Goal: Transaction & Acquisition: Purchase product/service

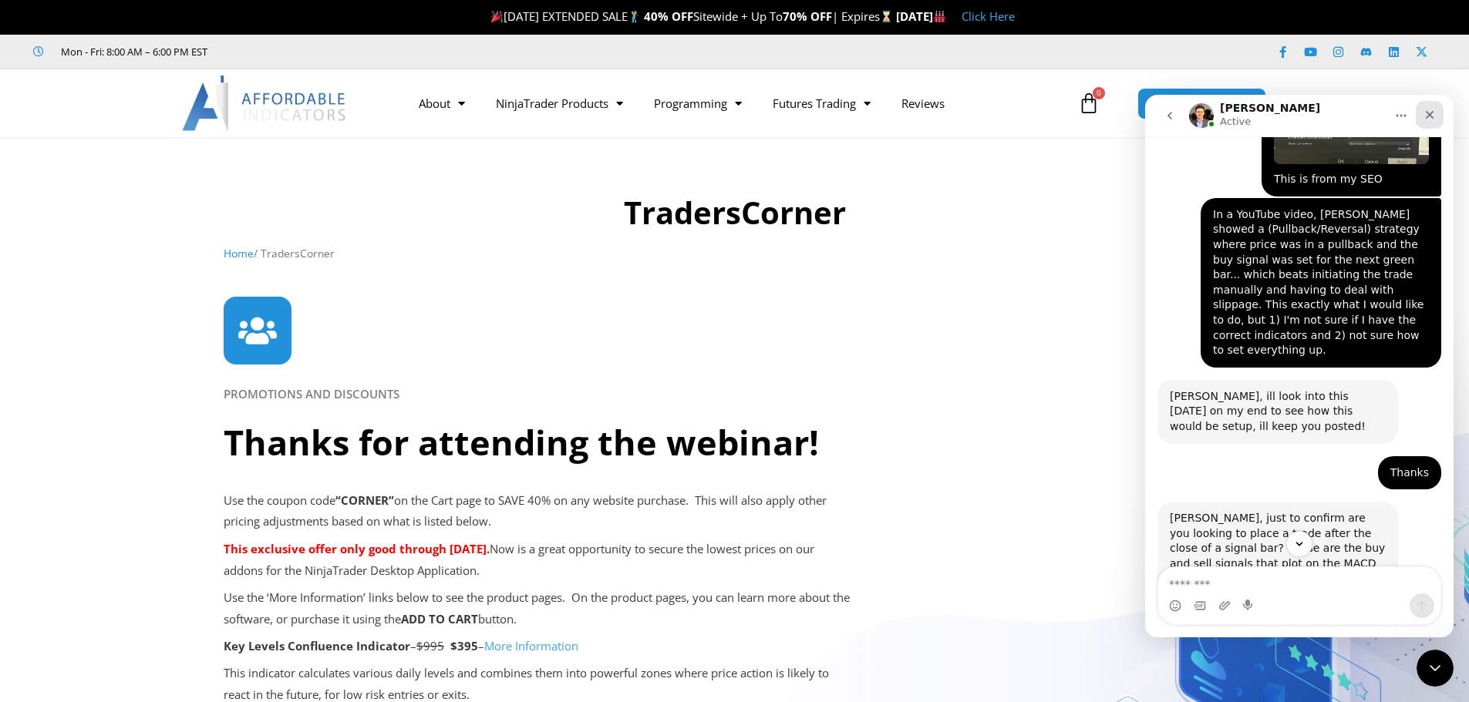
click at [1423, 117] on icon "Close" at bounding box center [1429, 115] width 12 height 12
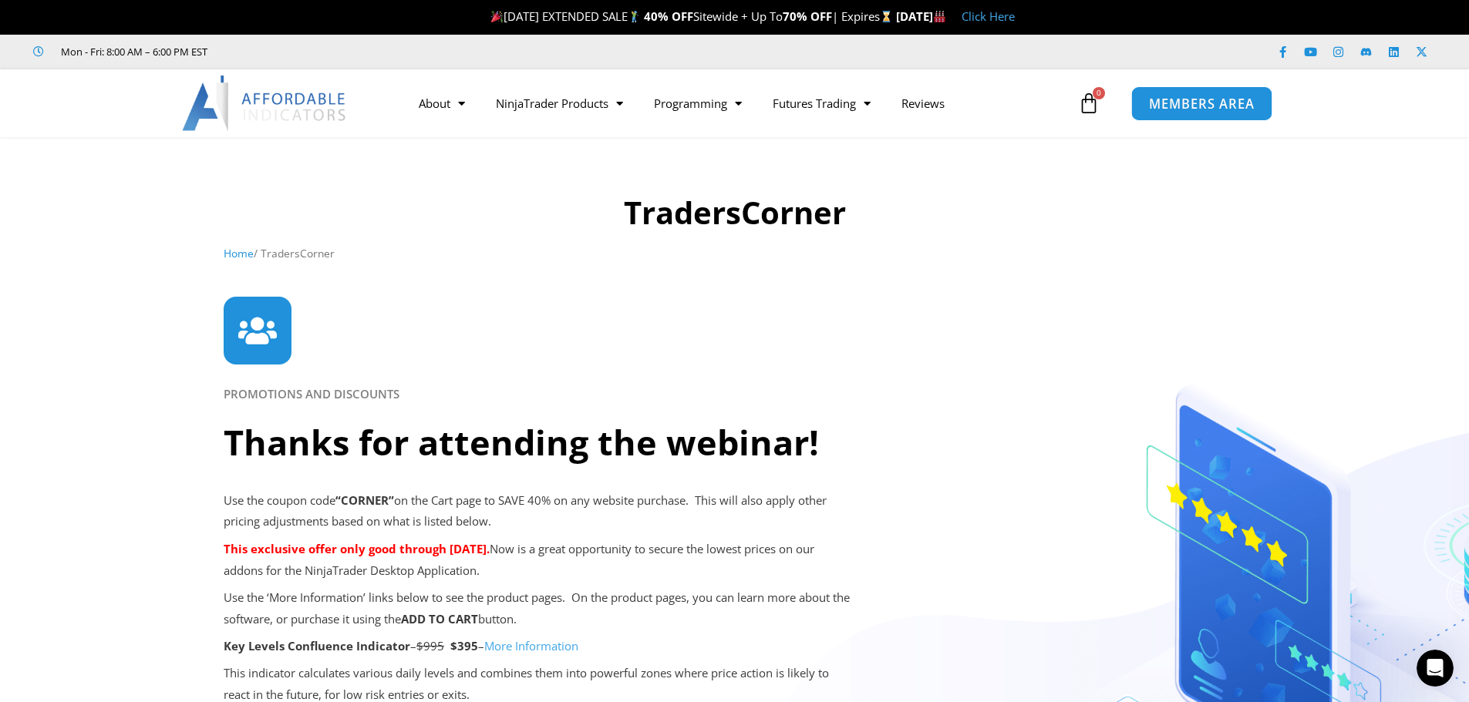
scroll to position [3537, 0]
click at [1221, 103] on span "MEMBERS AREA" at bounding box center [1202, 103] width 106 height 13
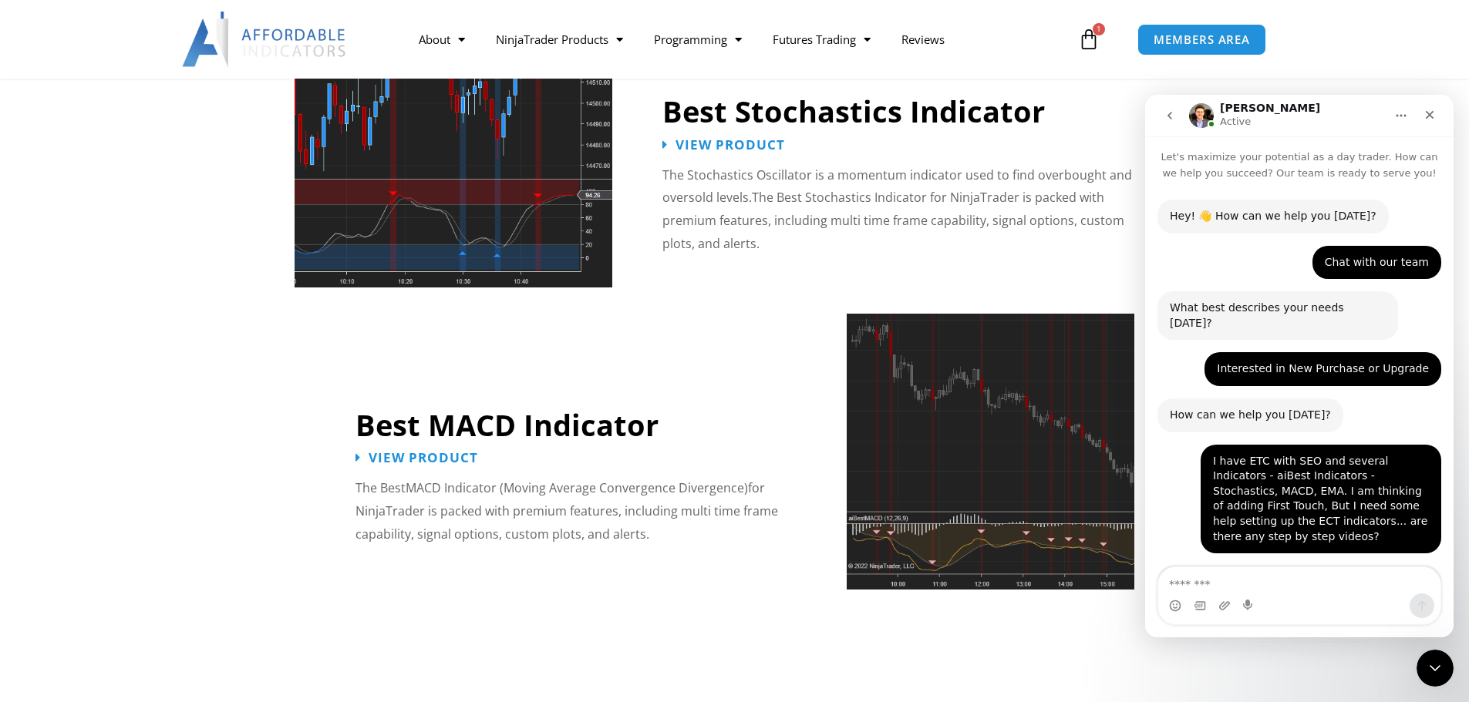
scroll to position [2, 0]
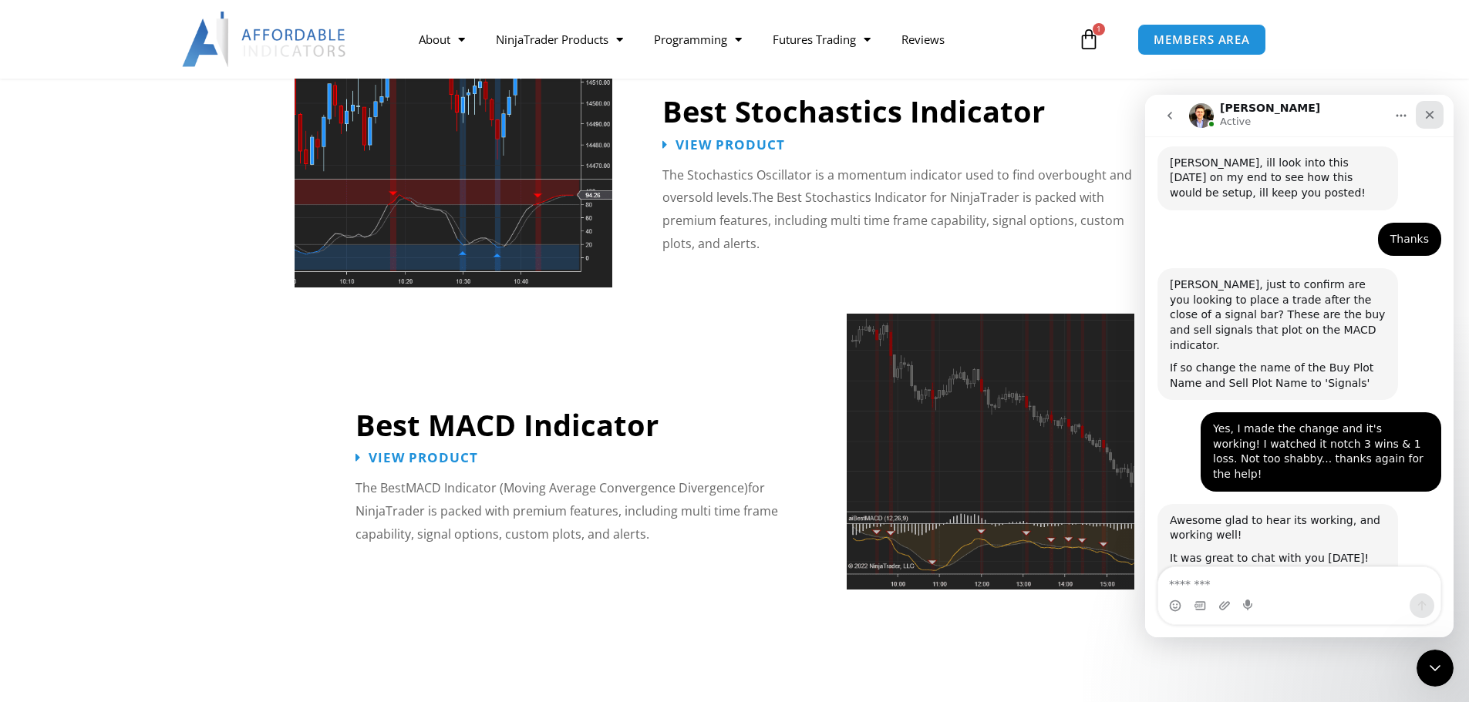
click at [1430, 113] on icon "Close" at bounding box center [1430, 115] width 8 height 8
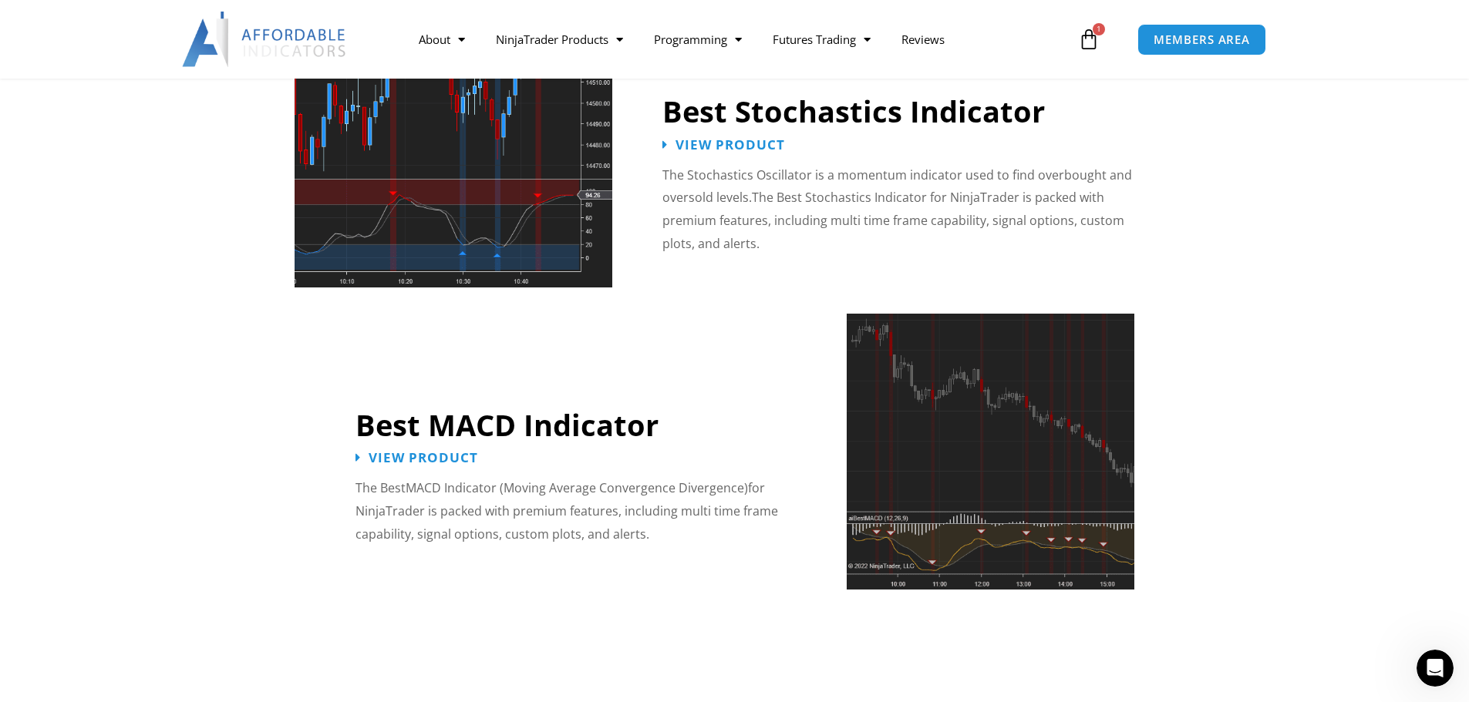
scroll to position [3537, 0]
click at [1086, 49] on icon at bounding box center [1089, 40] width 22 height 22
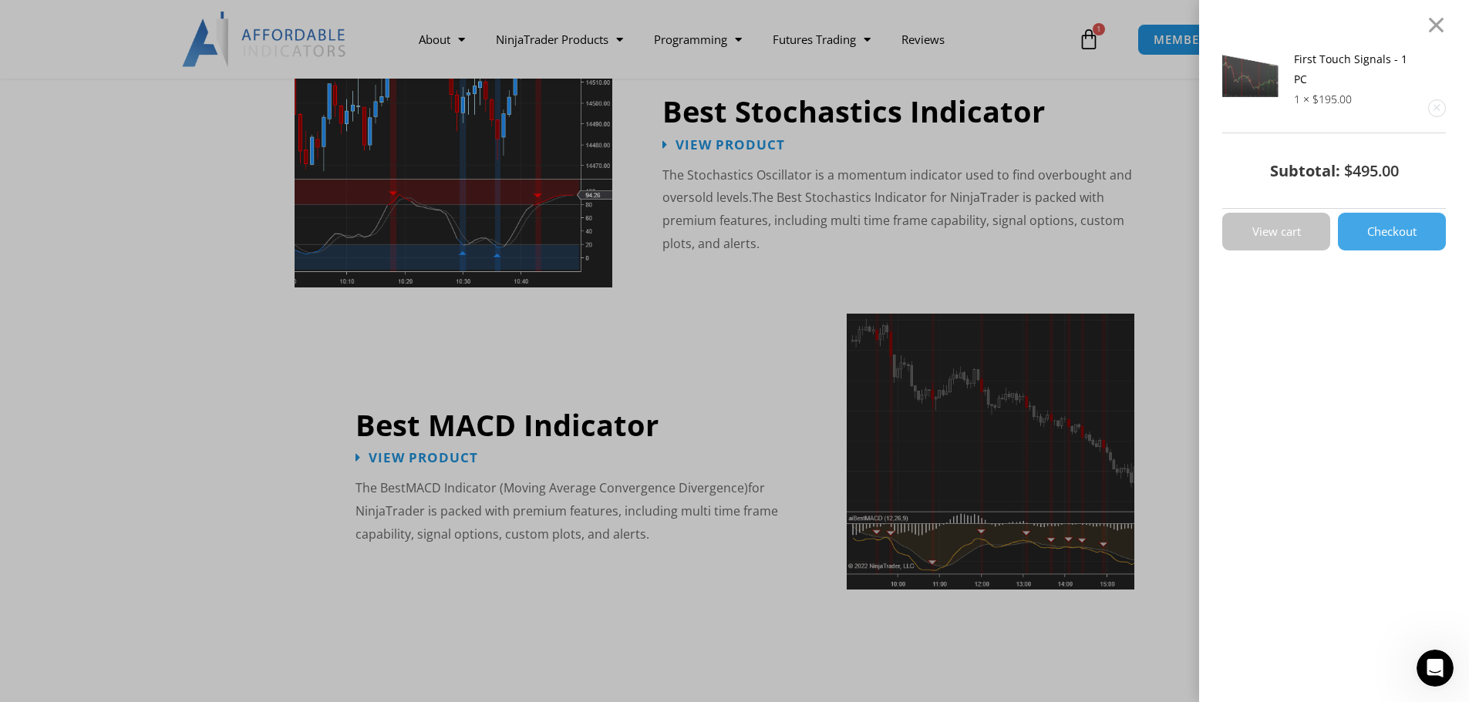
click at [1301, 226] on span "View cart" at bounding box center [1276, 232] width 49 height 12
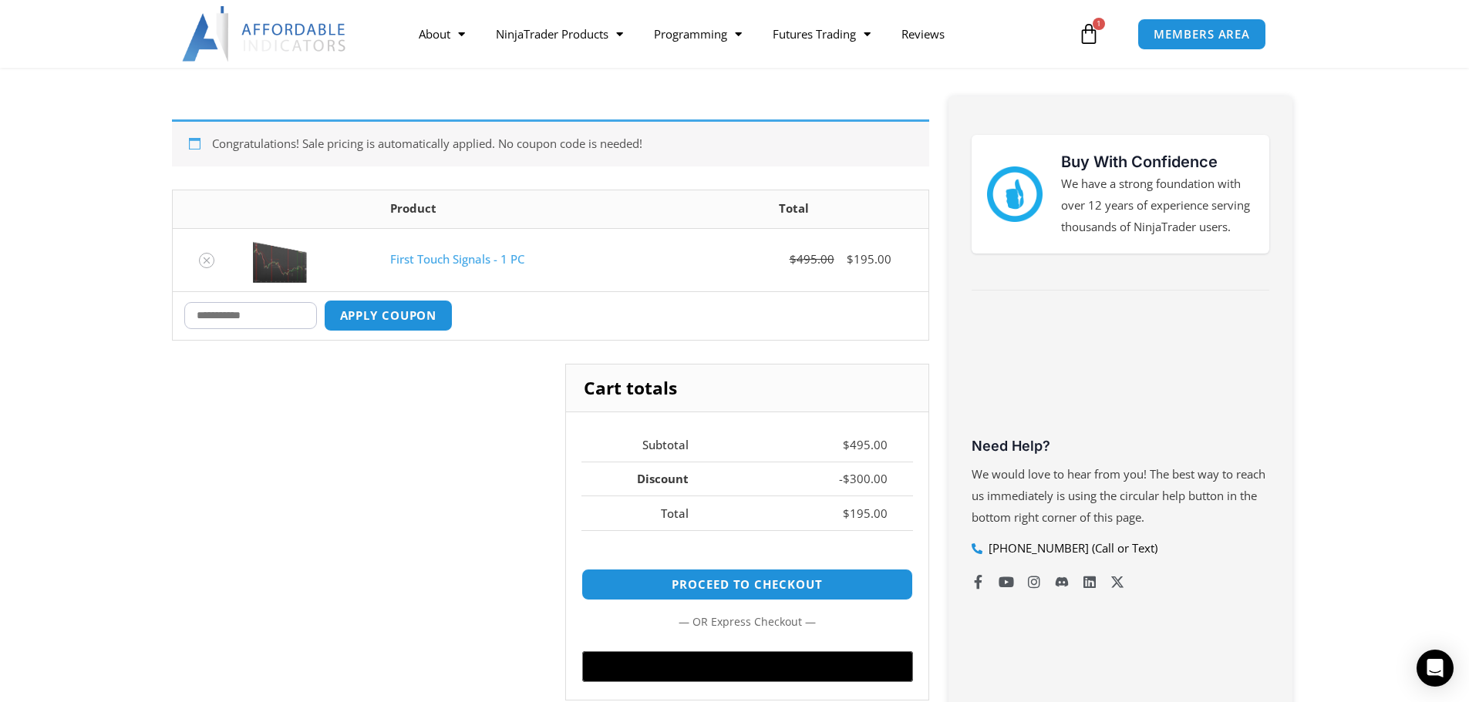
scroll to position [308, 0]
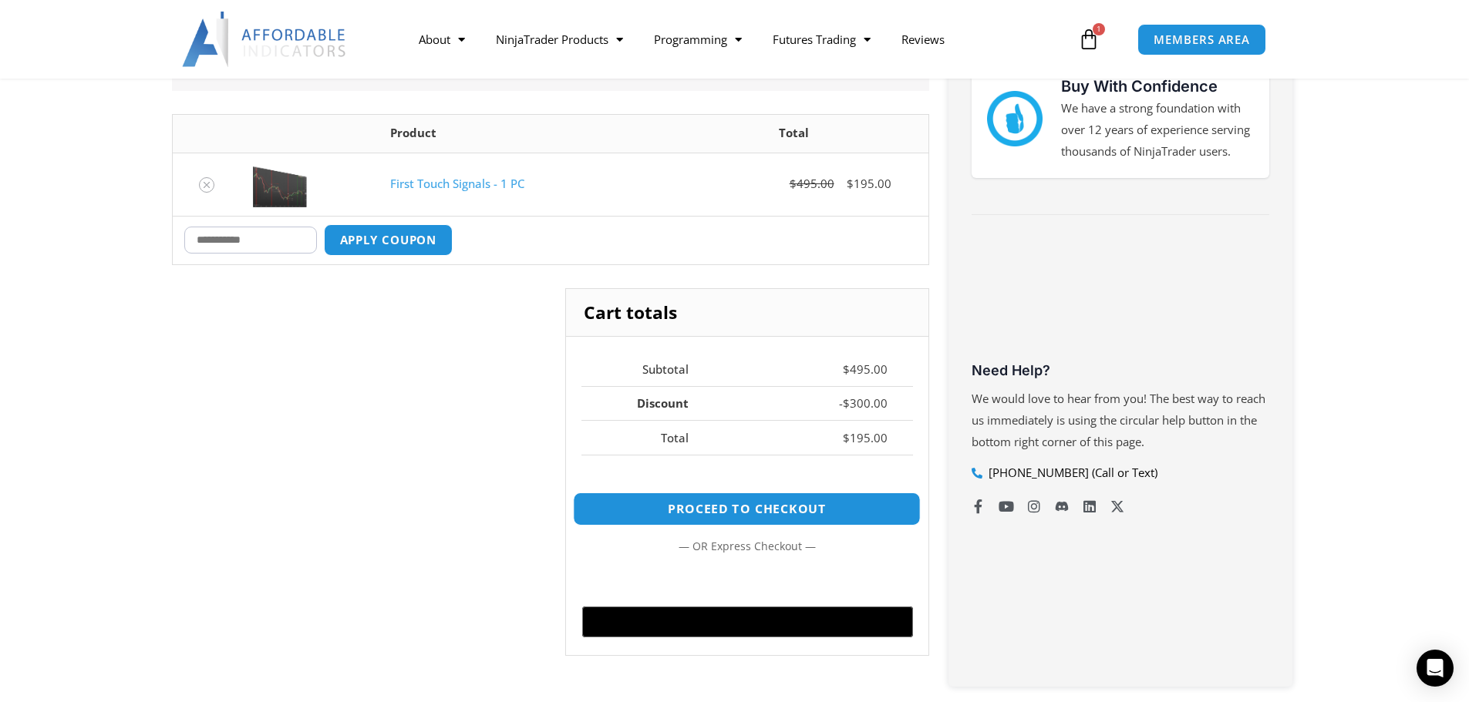
click at [766, 512] on link "Proceed to checkout" at bounding box center [747, 509] width 348 height 33
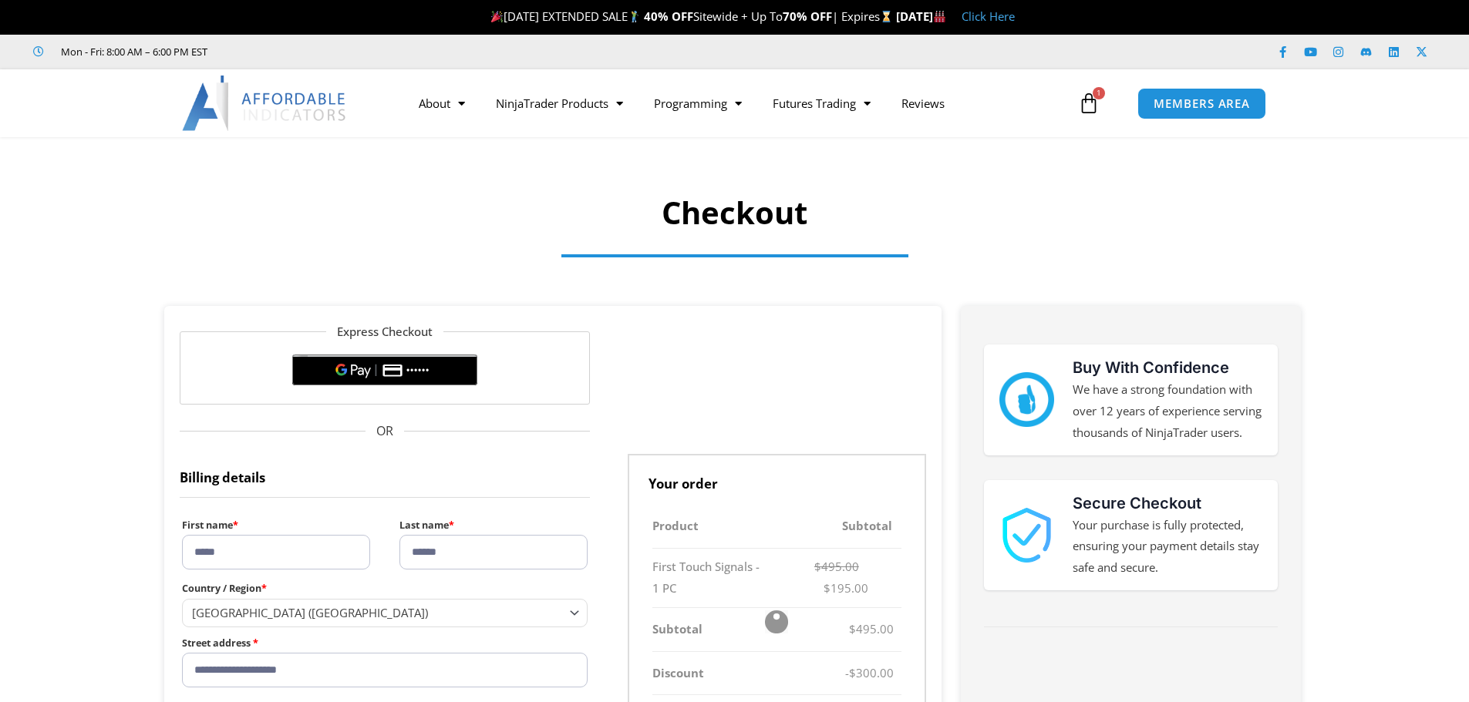
select select "**"
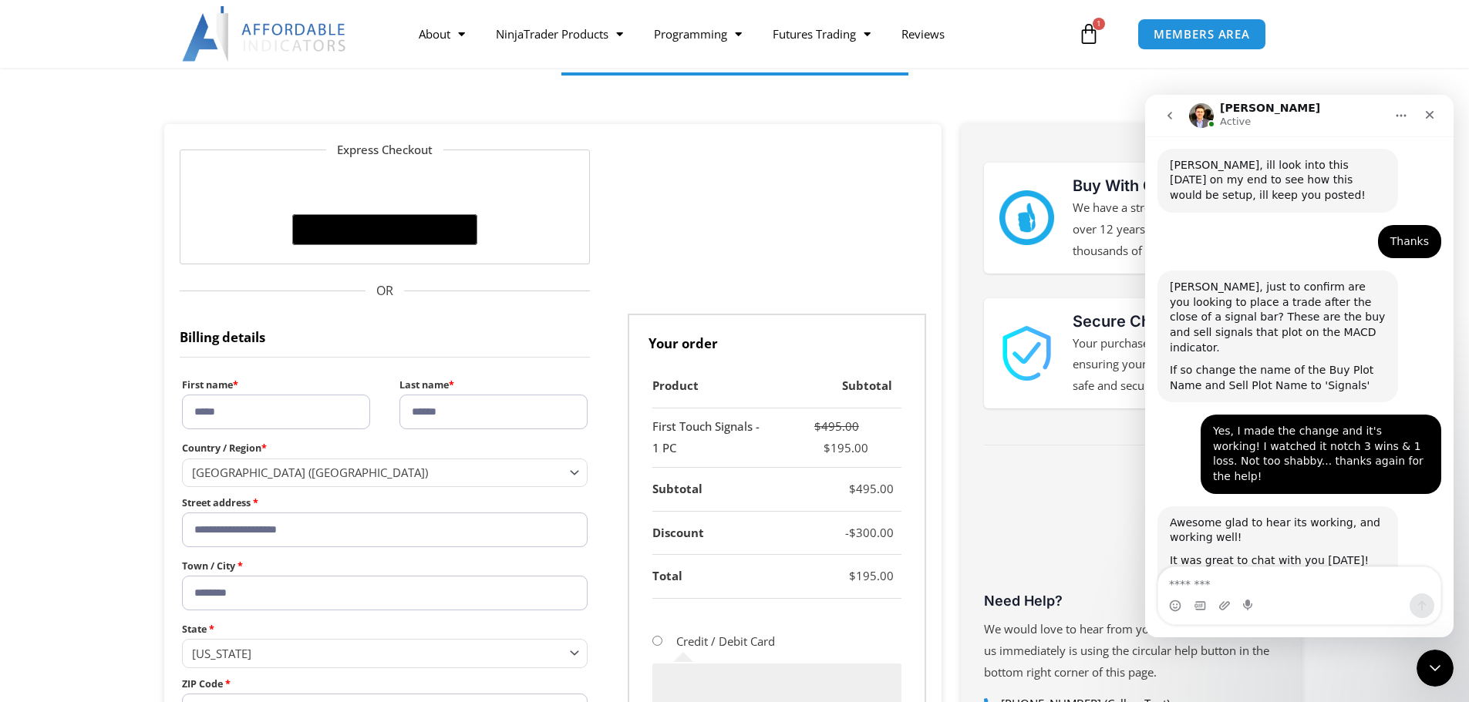
scroll to position [154, 0]
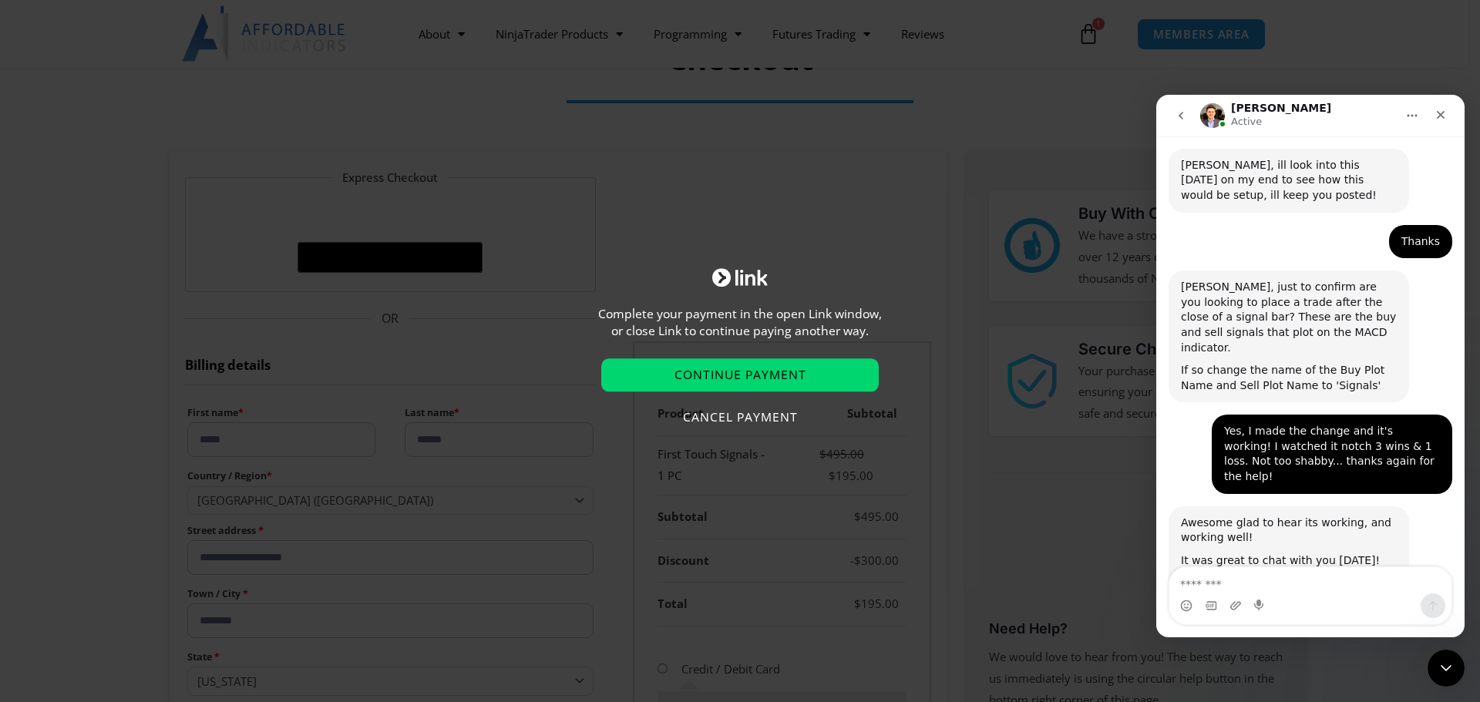
type input "**********"
type input "*****"
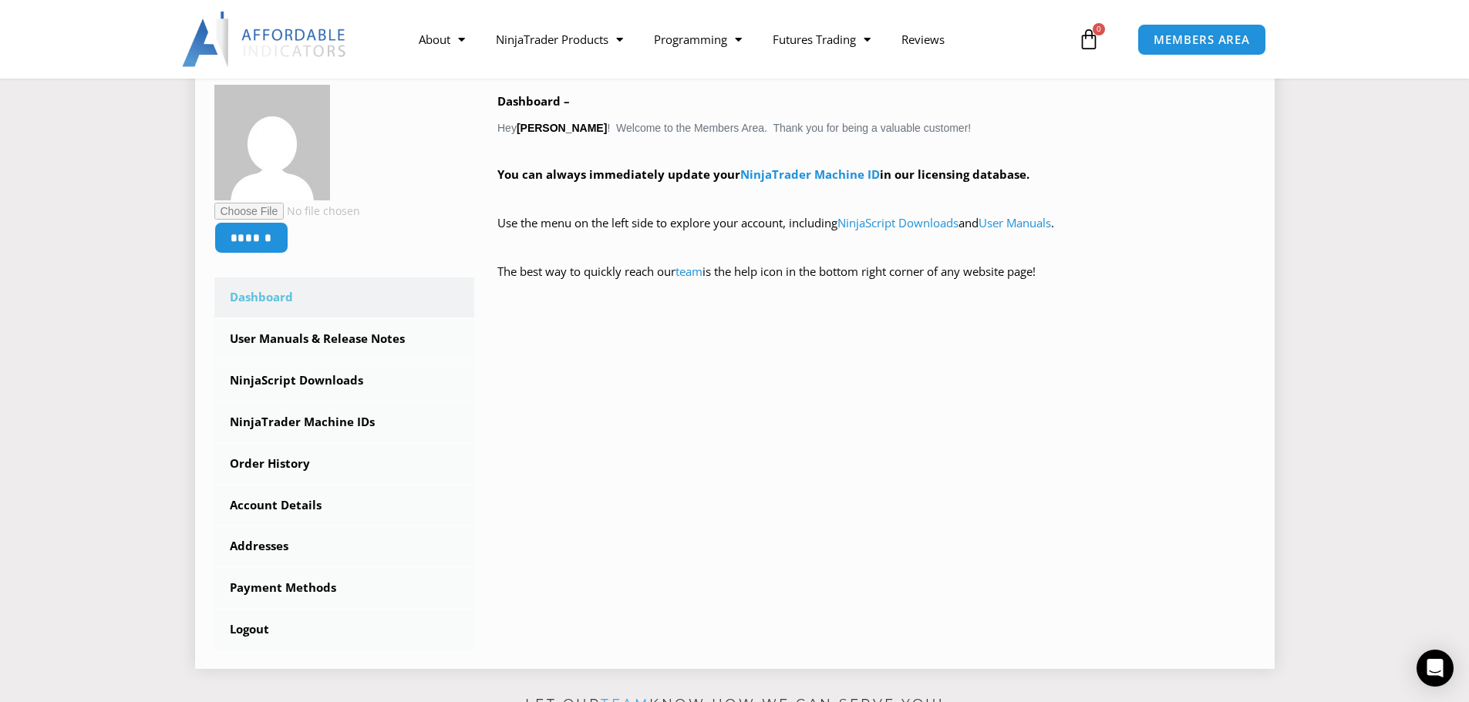
scroll to position [308, 0]
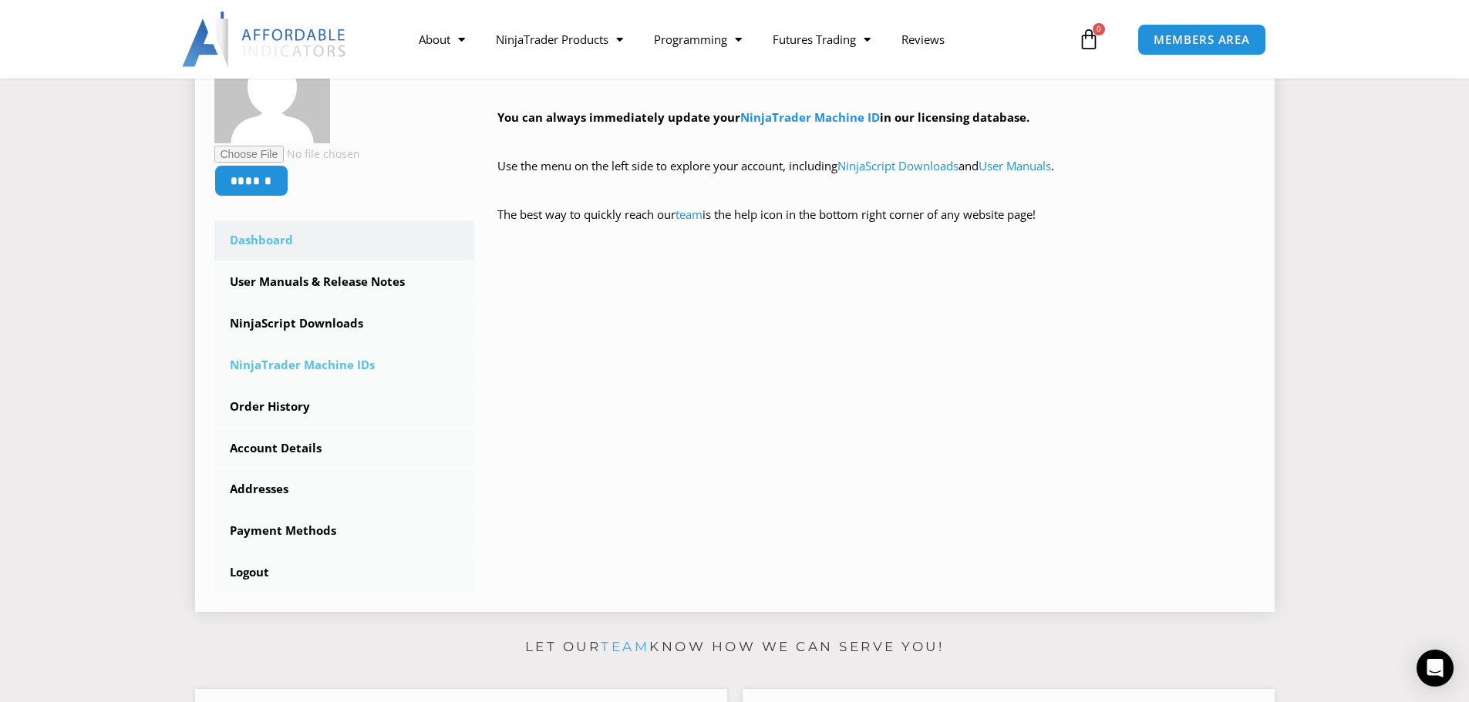
click at [275, 363] on link "NinjaTrader Machine IDs" at bounding box center [344, 365] width 261 height 40
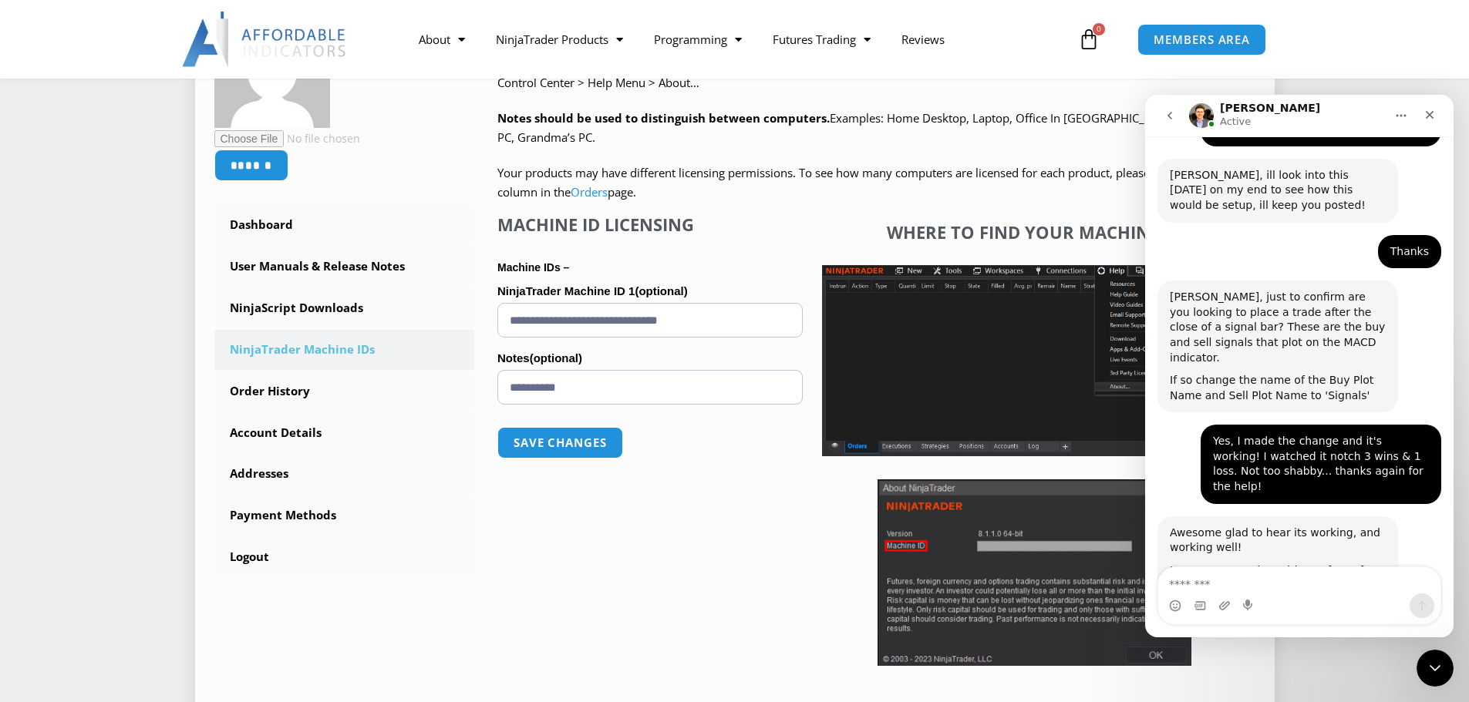
scroll to position [3537, 0]
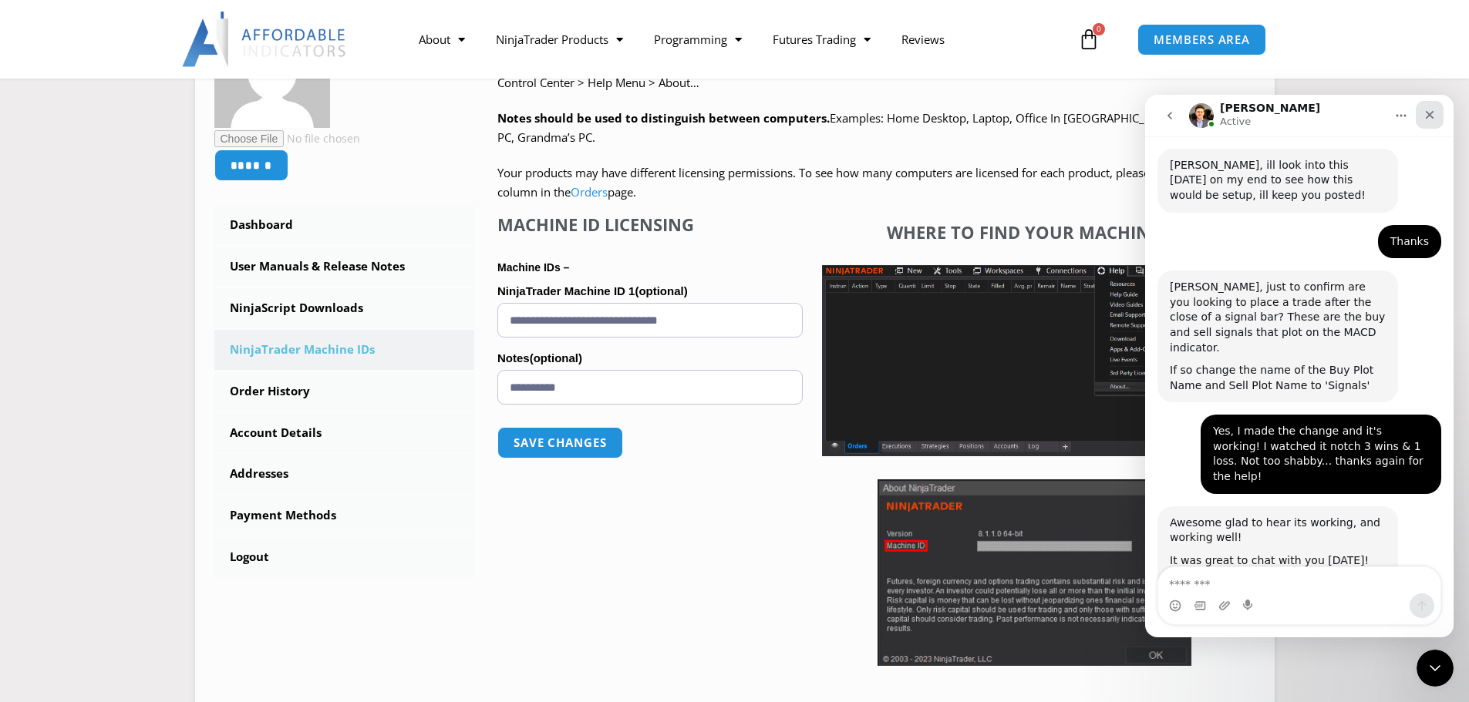
click at [1429, 117] on icon "Close" at bounding box center [1429, 115] width 12 height 12
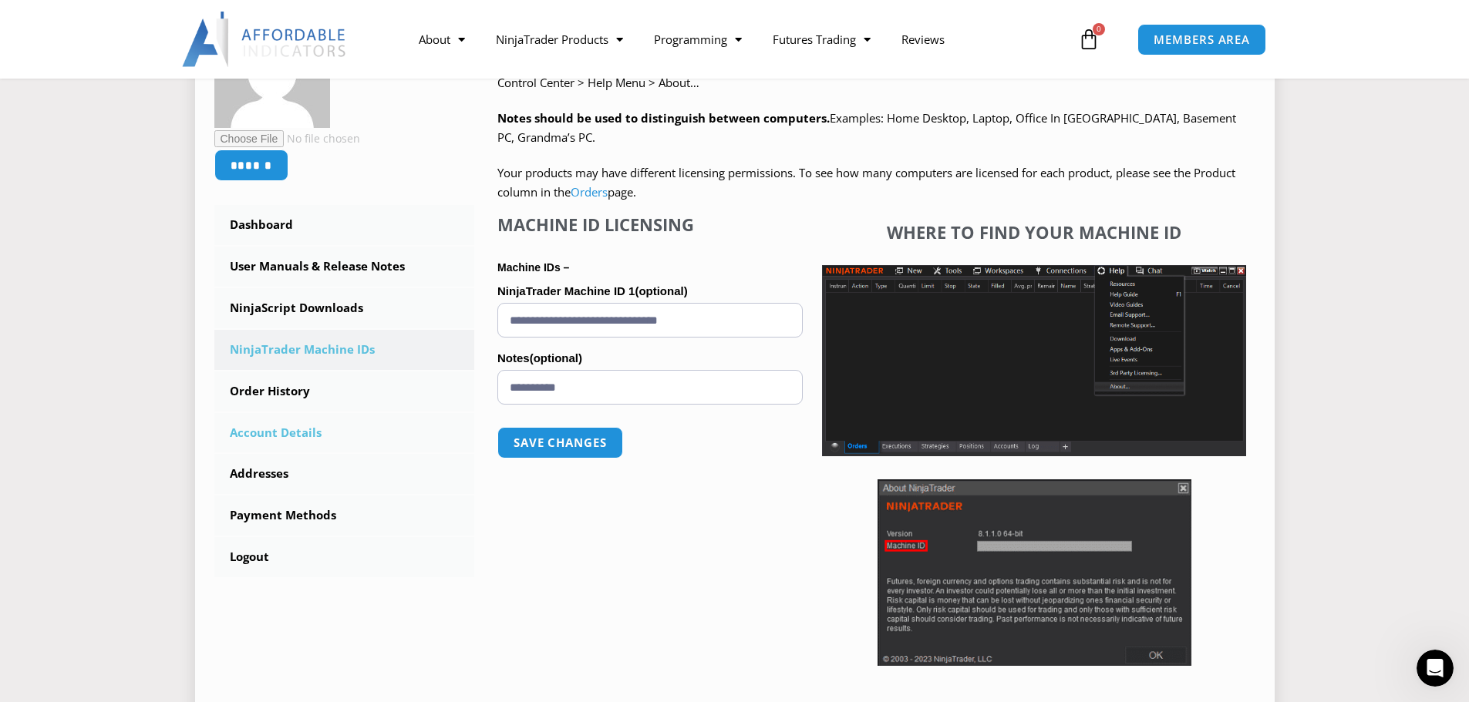
click at [285, 433] on link "Account Details" at bounding box center [344, 433] width 261 height 40
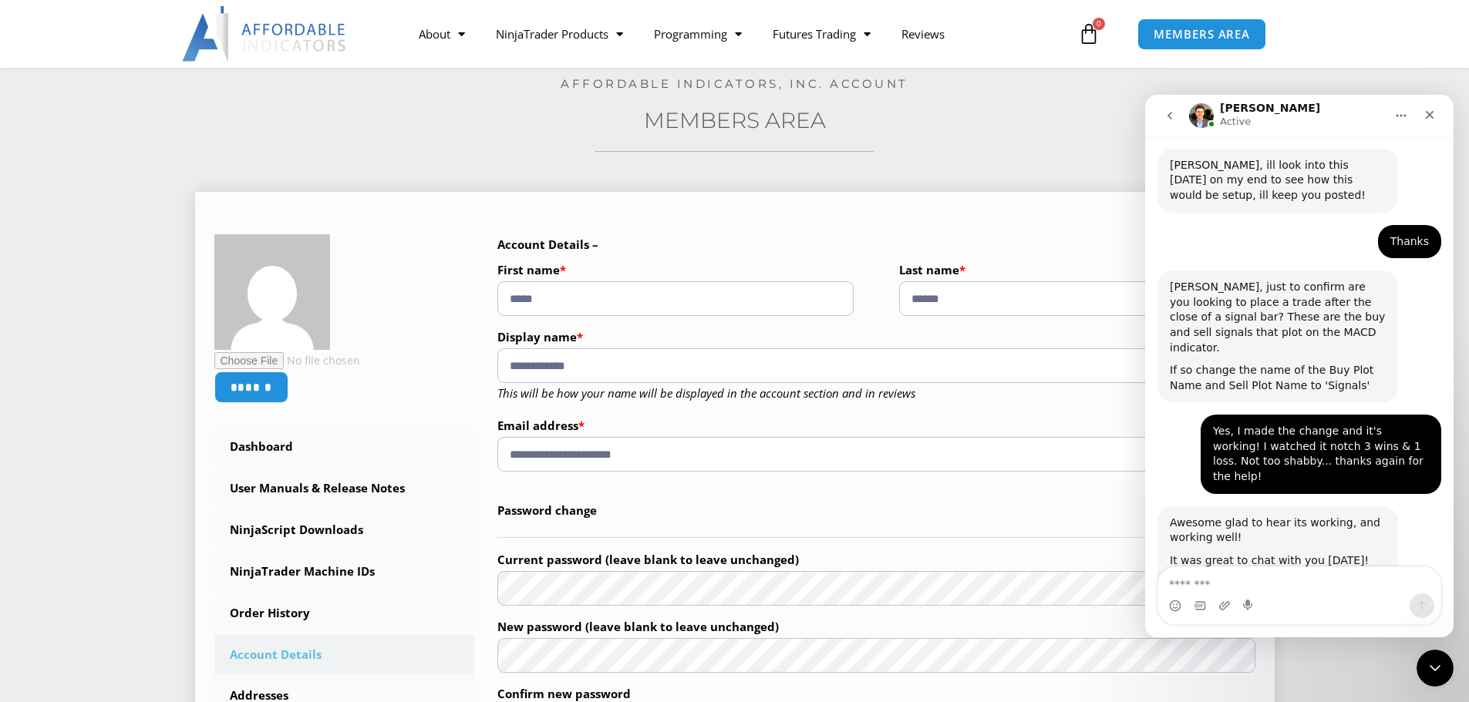
scroll to position [231, 0]
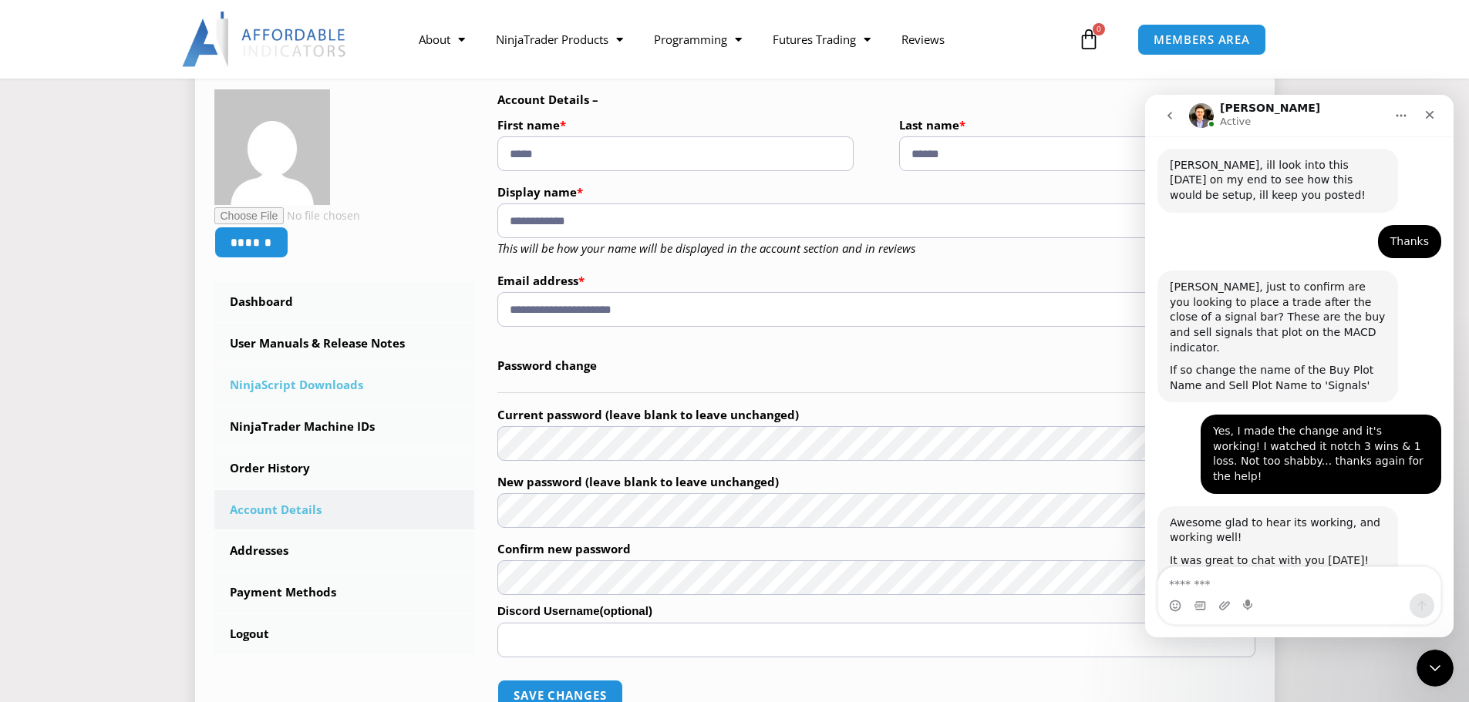
click at [332, 390] on link "NinjaScript Downloads" at bounding box center [344, 385] width 261 height 40
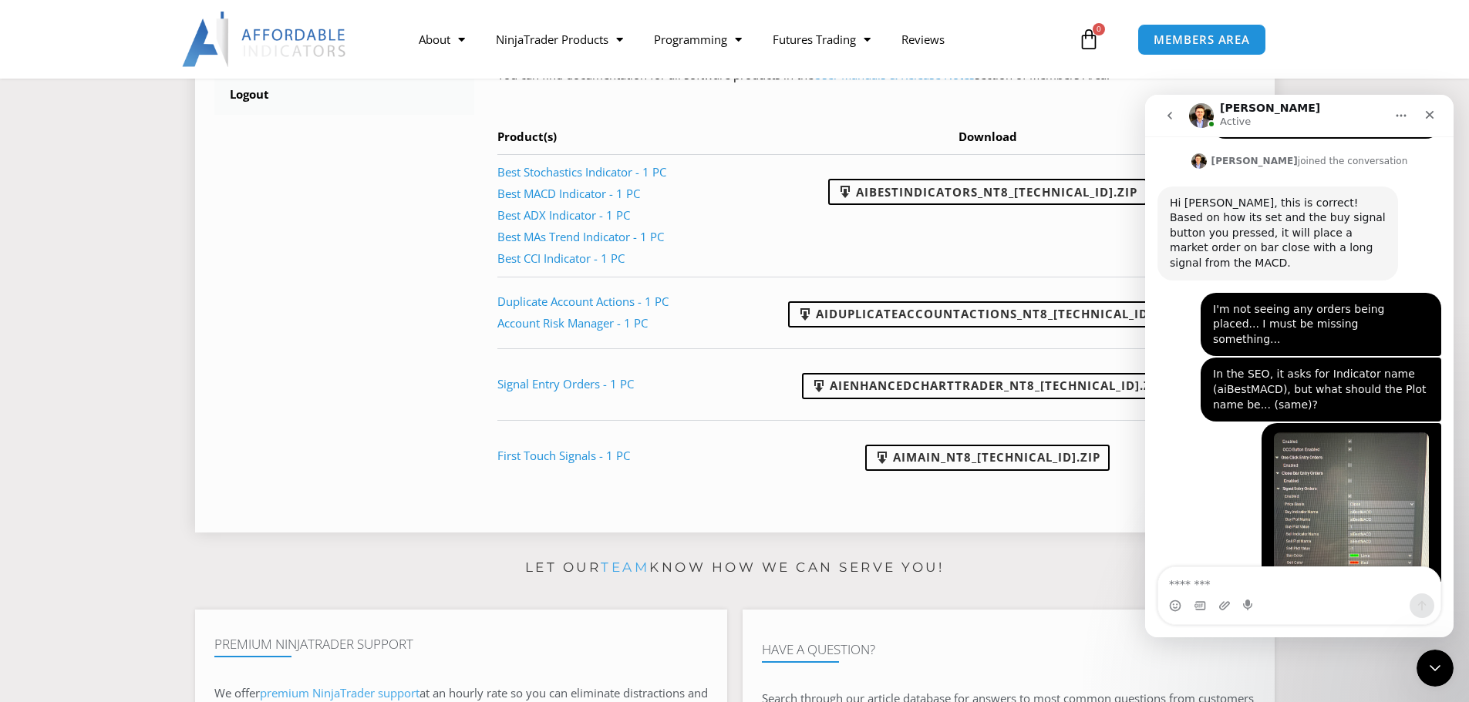
scroll to position [3537, 0]
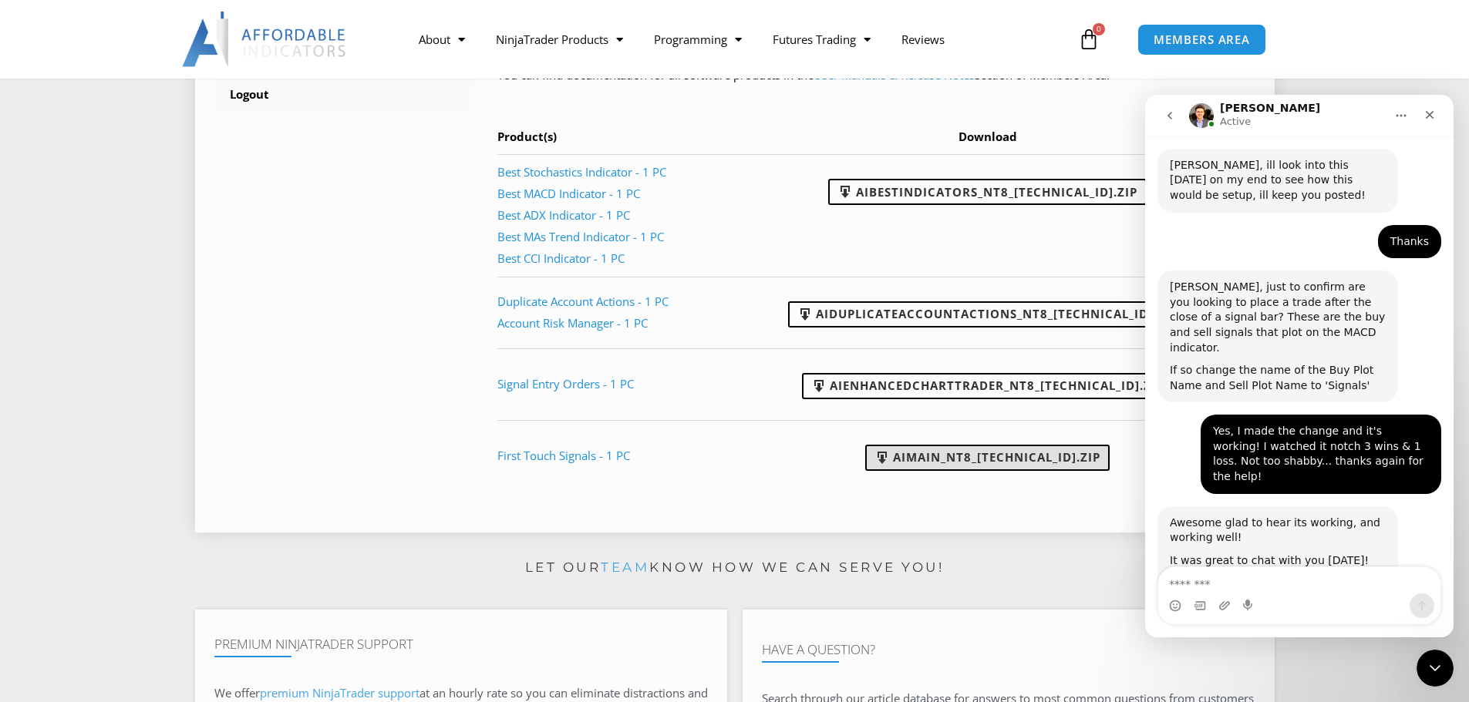
click at [957, 456] on link "AIMain_NT8_[TECHNICAL_ID].zip" at bounding box center [987, 458] width 244 height 26
click at [1429, 109] on icon "Close" at bounding box center [1429, 115] width 12 height 12
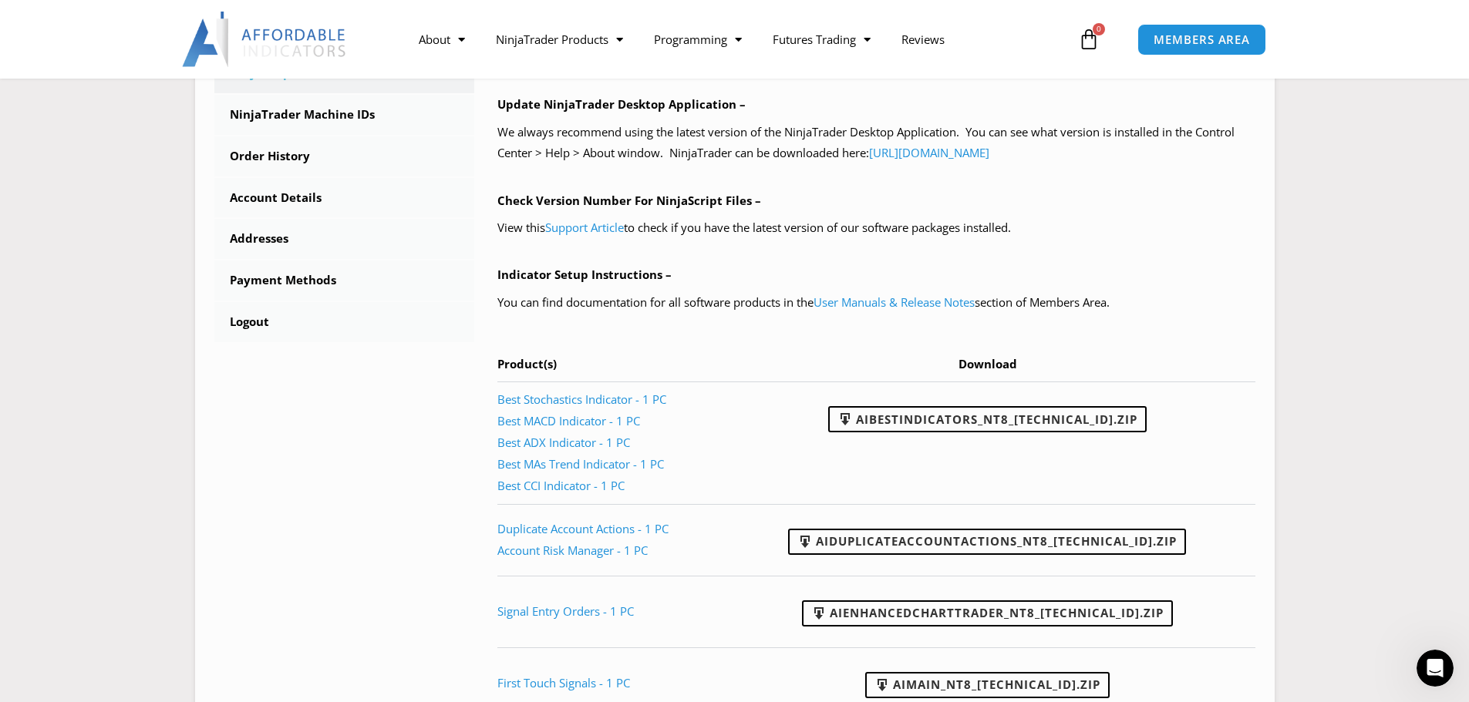
scroll to position [540, 0]
